Goal: Transaction & Acquisition: Purchase product/service

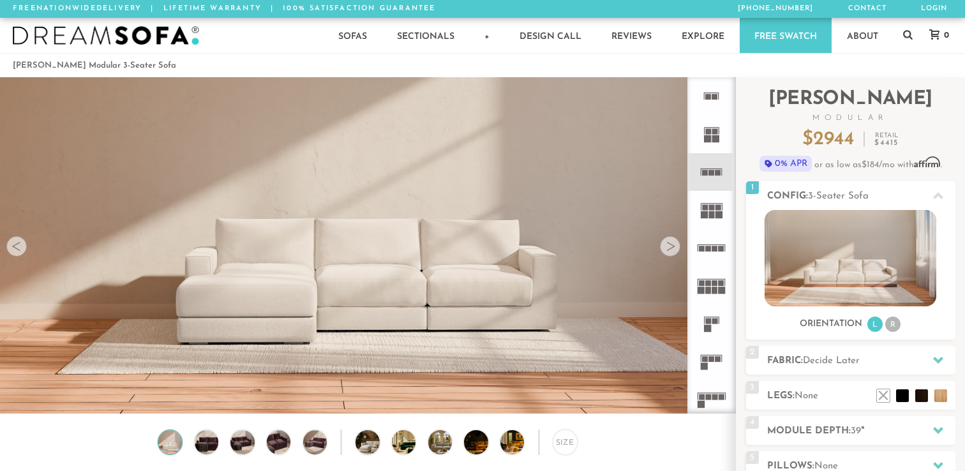
scroll to position [14184, 965]
click at [824, 366] on h2 "Fabric: Decide Later" at bounding box center [861, 361] width 188 height 15
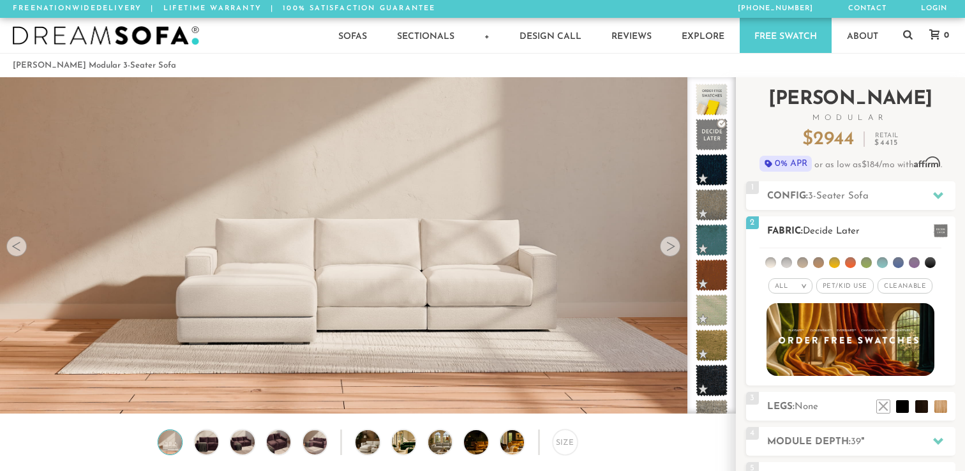
click at [899, 265] on li at bounding box center [898, 262] width 11 height 11
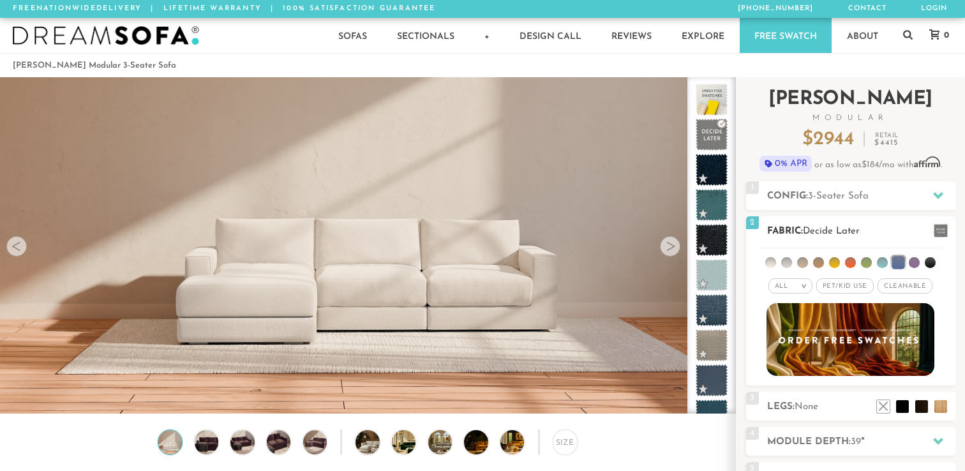
click at [896, 260] on li at bounding box center [898, 262] width 13 height 13
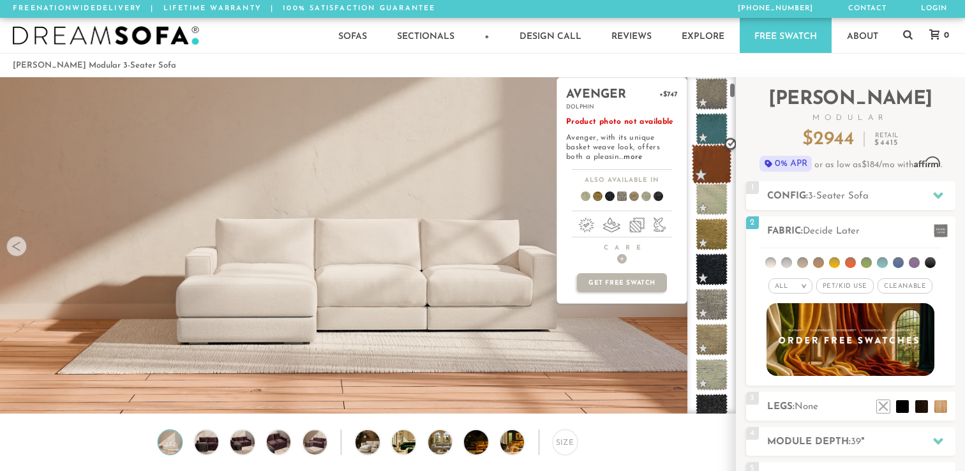
scroll to position [129, 0]
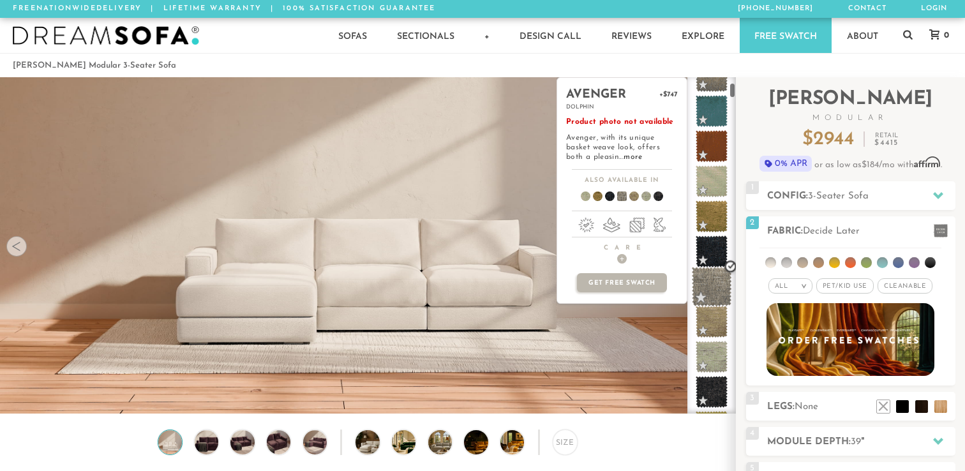
click at [710, 296] on span at bounding box center [712, 287] width 40 height 40
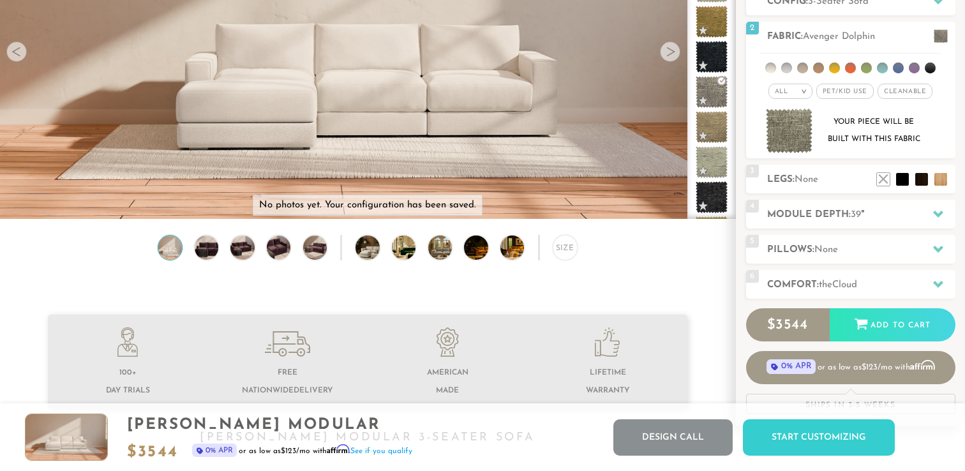
scroll to position [186, 0]
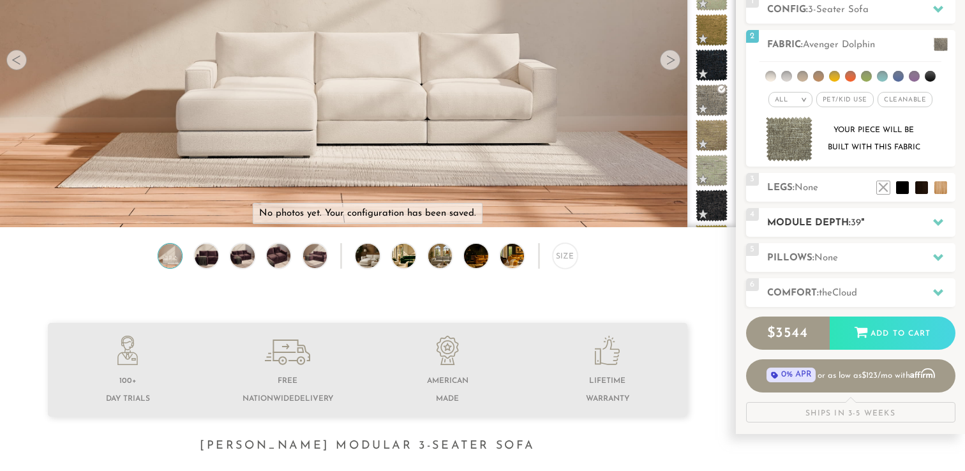
click at [801, 231] on div "4 Module Depth: 39 "" at bounding box center [850, 222] width 209 height 29
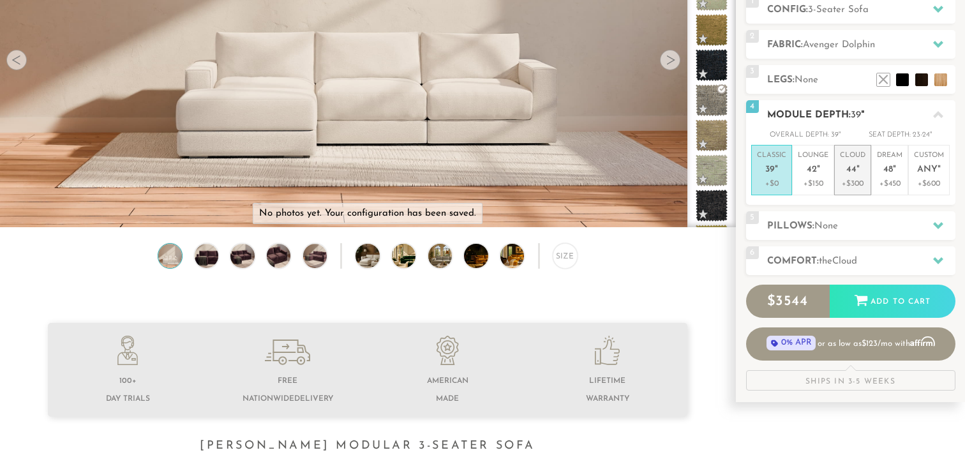
click at [854, 177] on p "Cloud 44 "" at bounding box center [853, 164] width 26 height 27
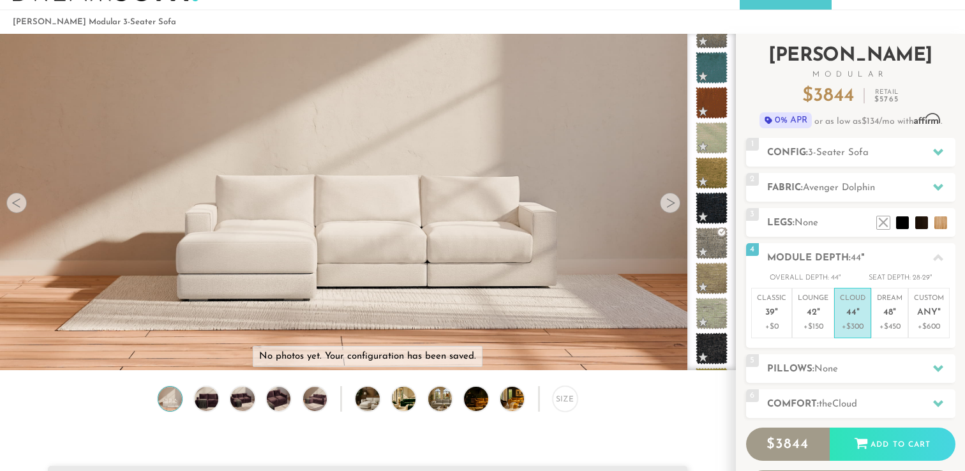
scroll to position [43, 0]
click at [864, 188] on span "Avenger Dolphin" at bounding box center [839, 189] width 72 height 10
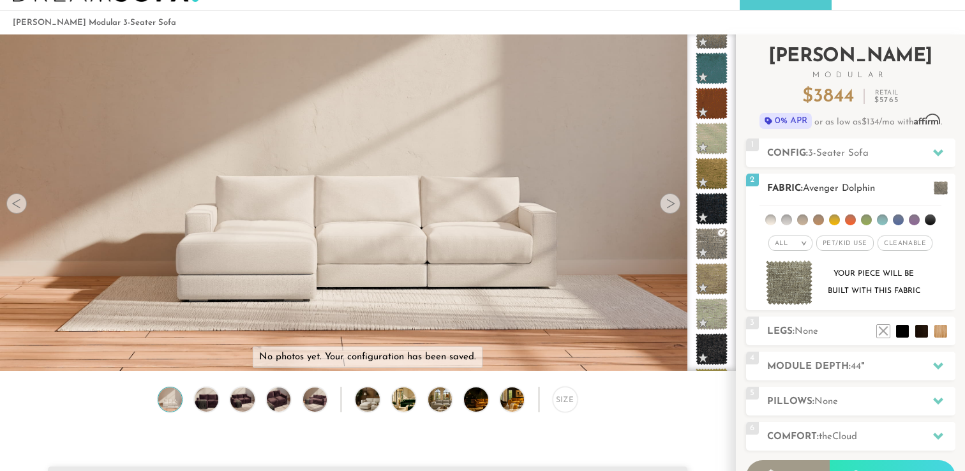
click at [929, 222] on li at bounding box center [930, 219] width 11 height 11
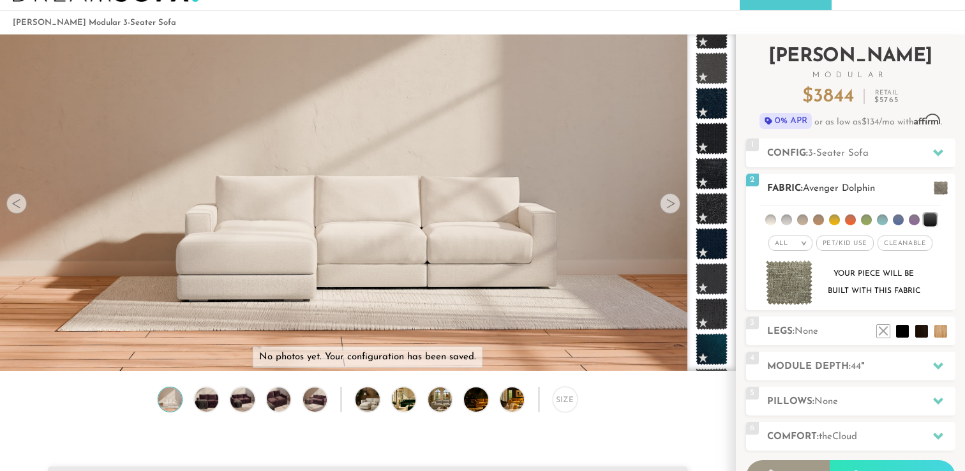
click at [914, 223] on li at bounding box center [914, 219] width 11 height 11
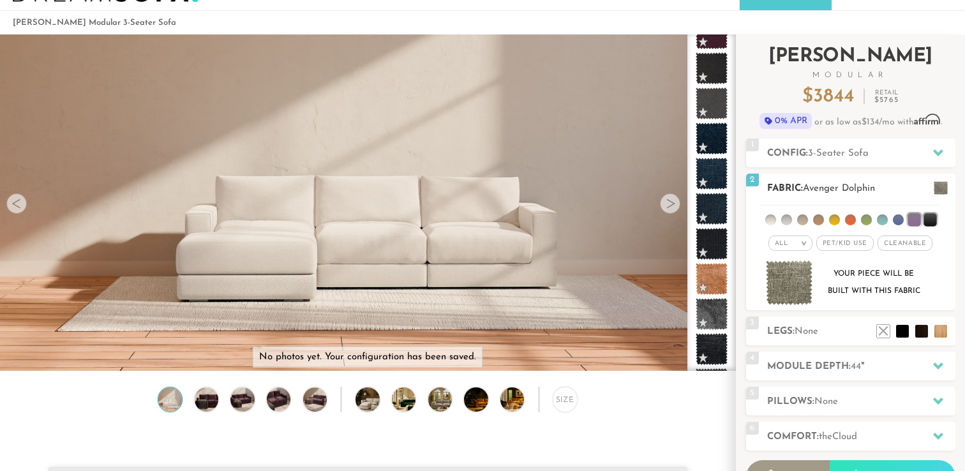
click at [895, 222] on li at bounding box center [898, 219] width 11 height 11
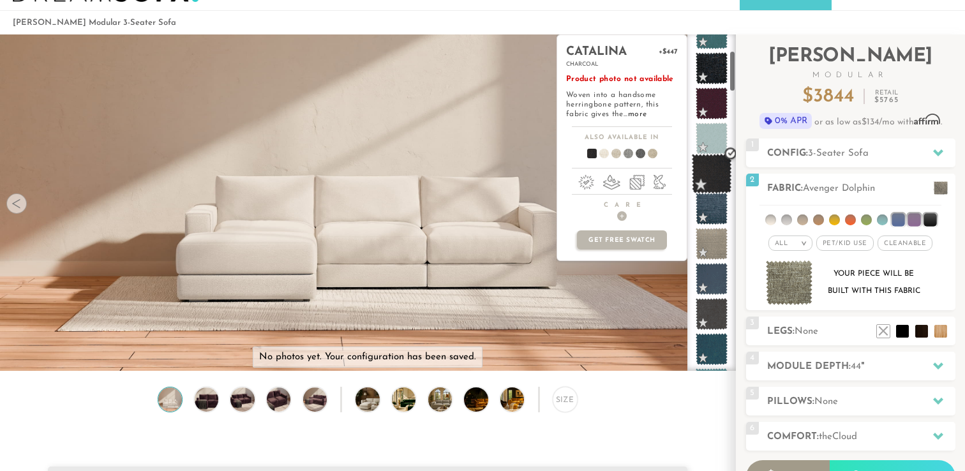
click at [714, 174] on span at bounding box center [712, 174] width 40 height 40
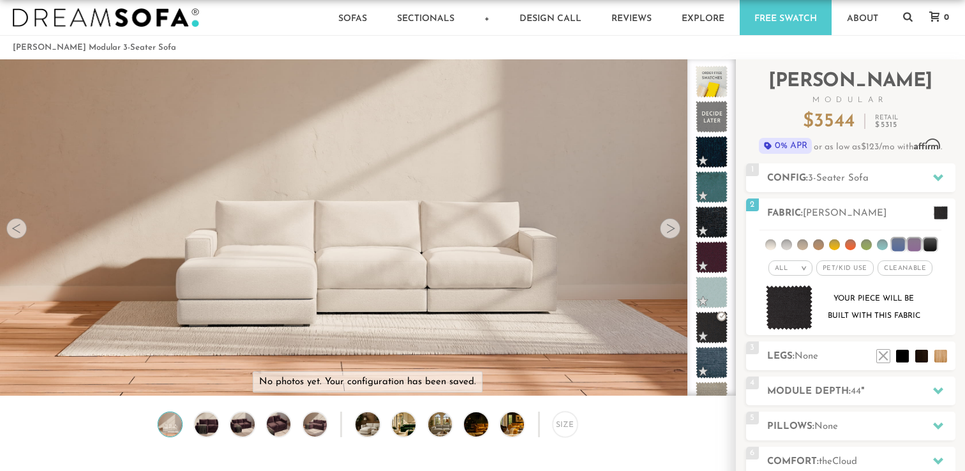
scroll to position [0, 0]
